Goal: Entertainment & Leisure: Consume media (video, audio)

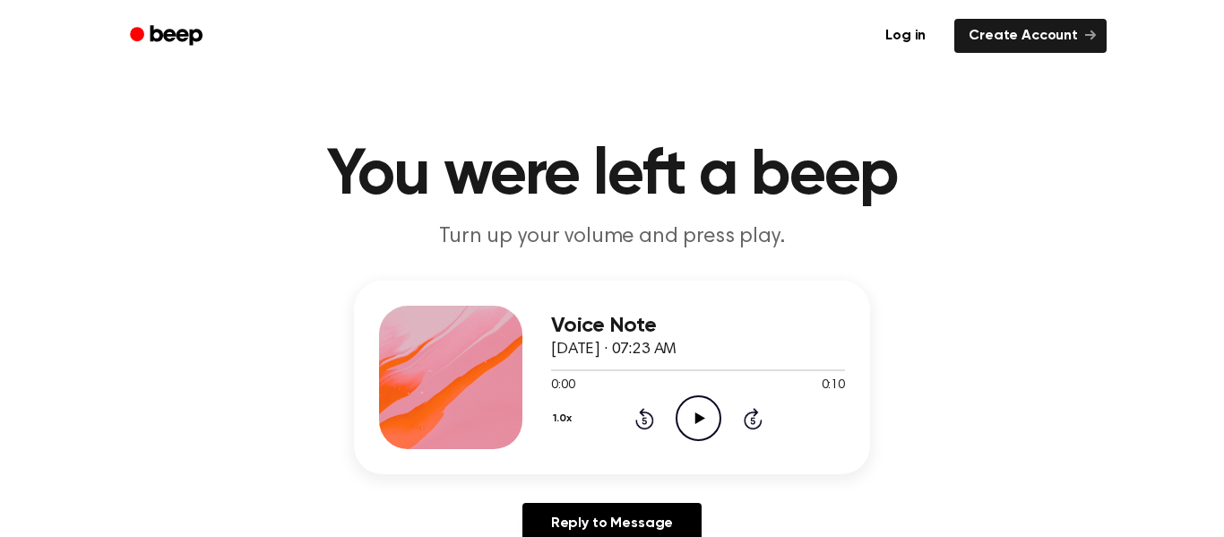
click at [694, 416] on icon "Play Audio" at bounding box center [699, 418] width 46 height 46
click at [702, 454] on div "Voice Note [DATE] · 07:22 AM 0:00 0:09 Your browser does not support the [objec…" at bounding box center [612, 378] width 516 height 194
click at [711, 436] on circle at bounding box center [699, 418] width 44 height 44
